Goal: Check status: Check status

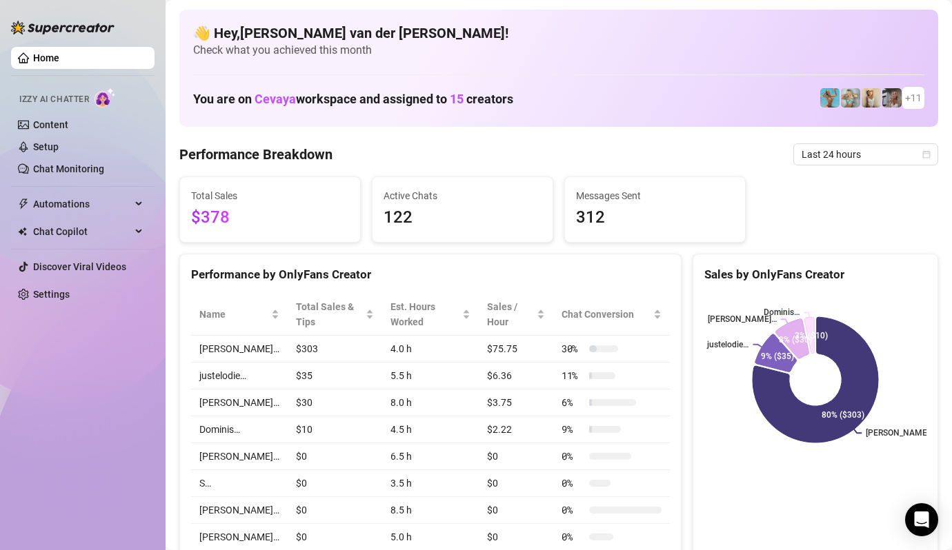
click at [928, 154] on icon "calendar" at bounding box center [927, 154] width 8 height 8
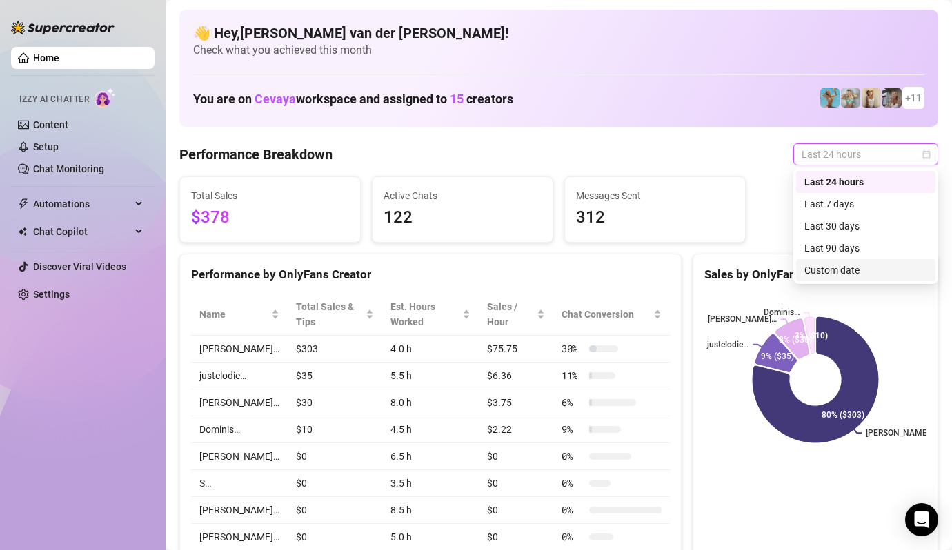
click at [856, 261] on div "Custom date" at bounding box center [865, 270] width 139 height 22
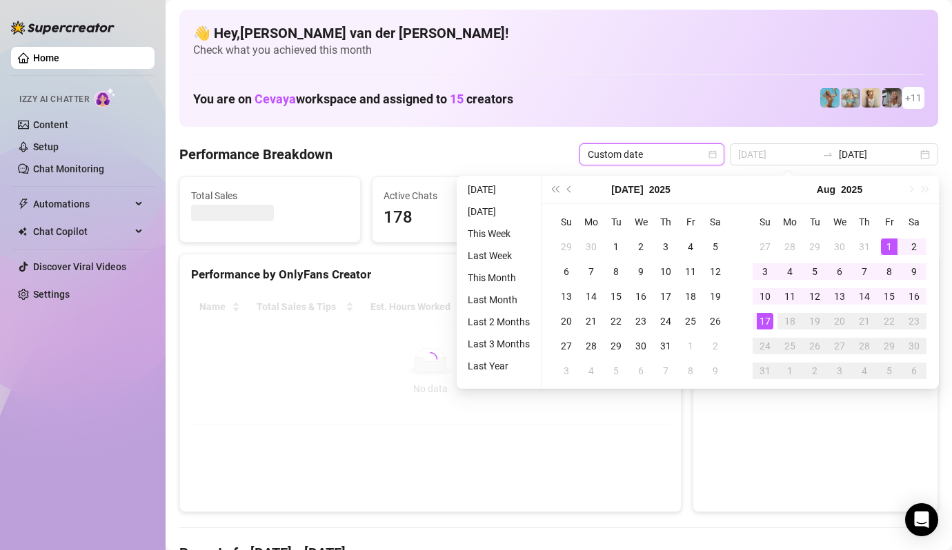
click at [883, 244] on div "1" at bounding box center [889, 247] width 17 height 17
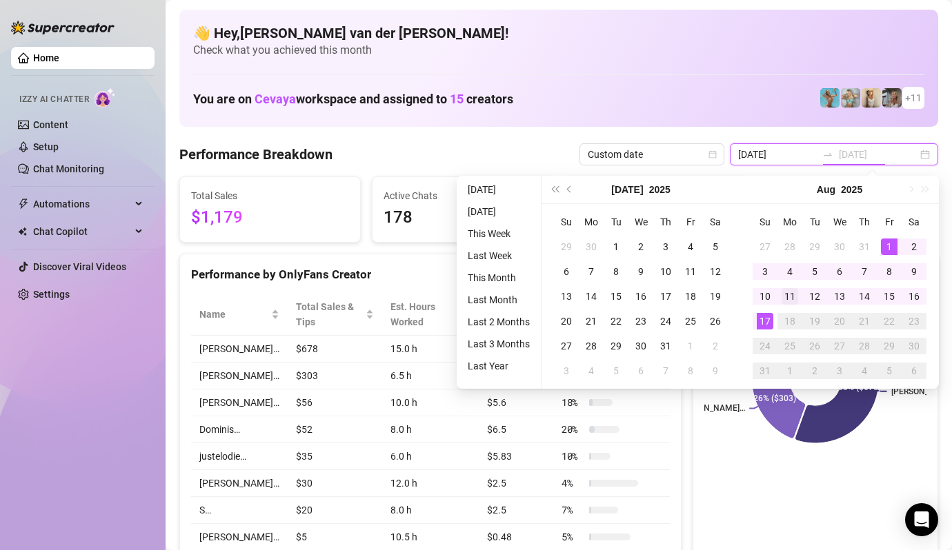
type input "[DATE]"
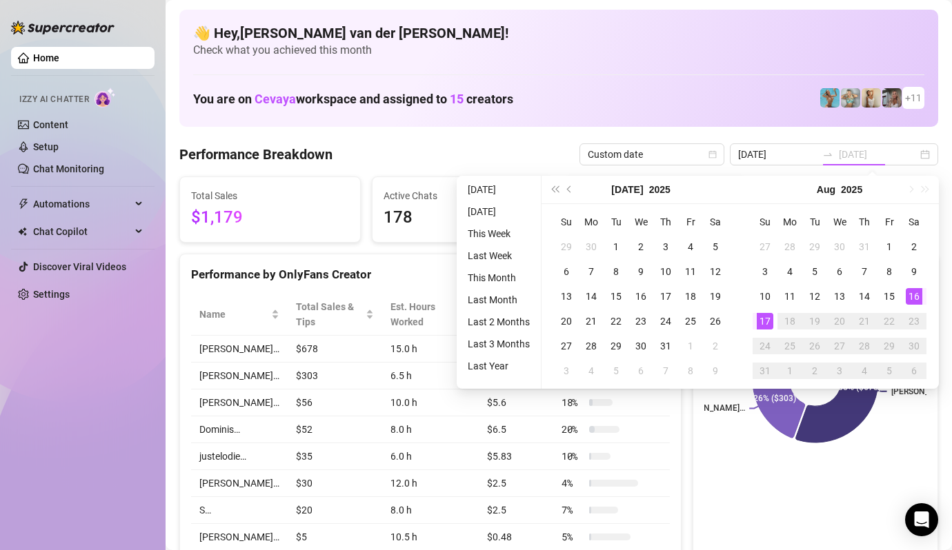
click at [765, 316] on div "17" at bounding box center [764, 321] width 17 height 17
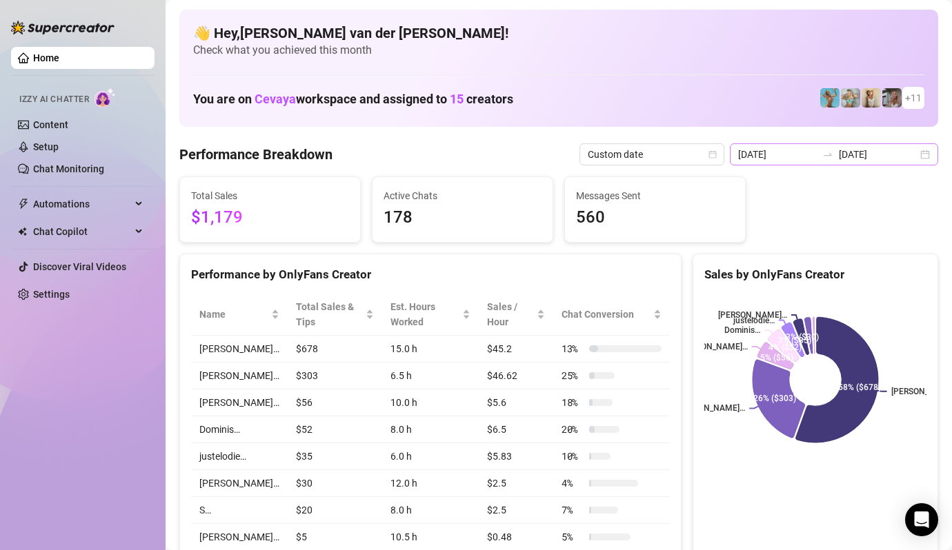
click at [926, 156] on div "[DATE] [DATE]" at bounding box center [834, 154] width 208 height 22
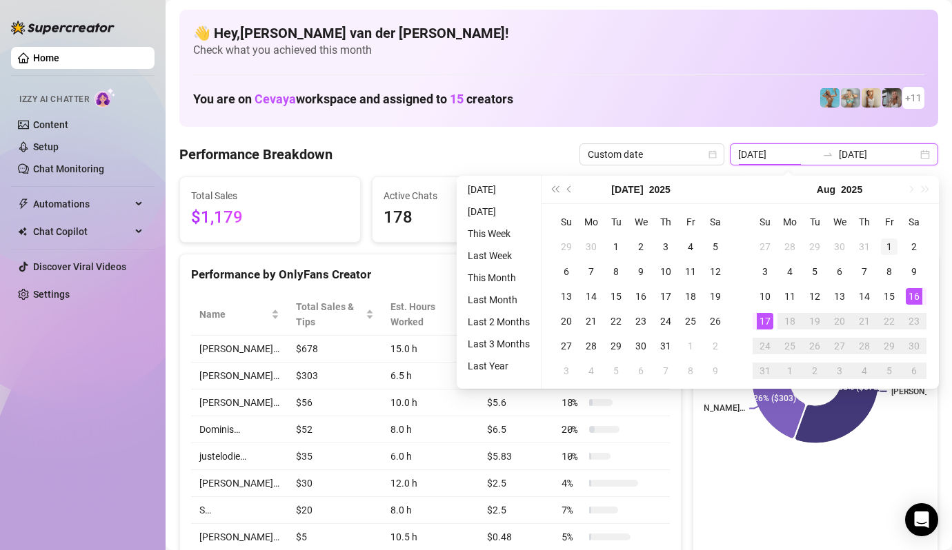
type input "[DATE]"
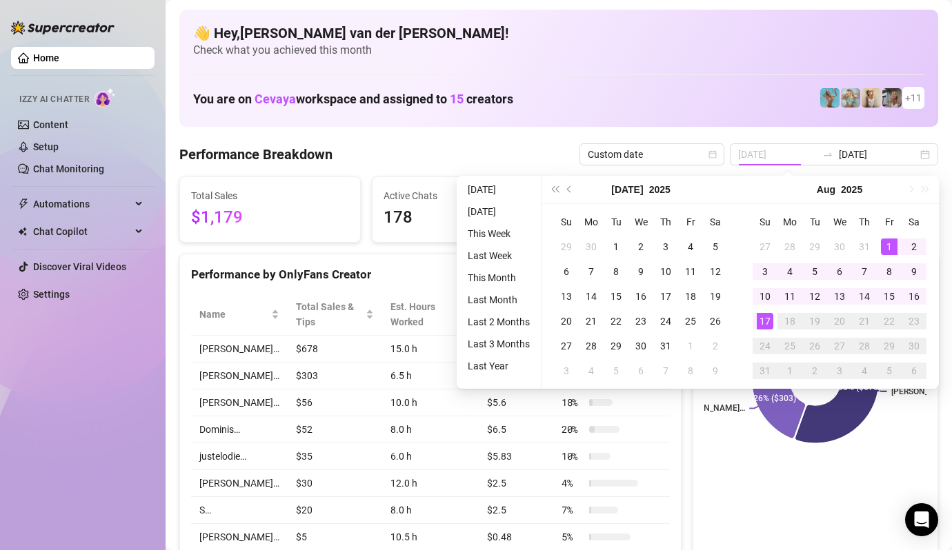
click at [885, 240] on div "1" at bounding box center [889, 247] width 17 height 17
type input "[DATE]"
click at [763, 319] on div "17" at bounding box center [764, 321] width 17 height 17
type input "[DATE]"
